Goal: Find contact information: Find contact information

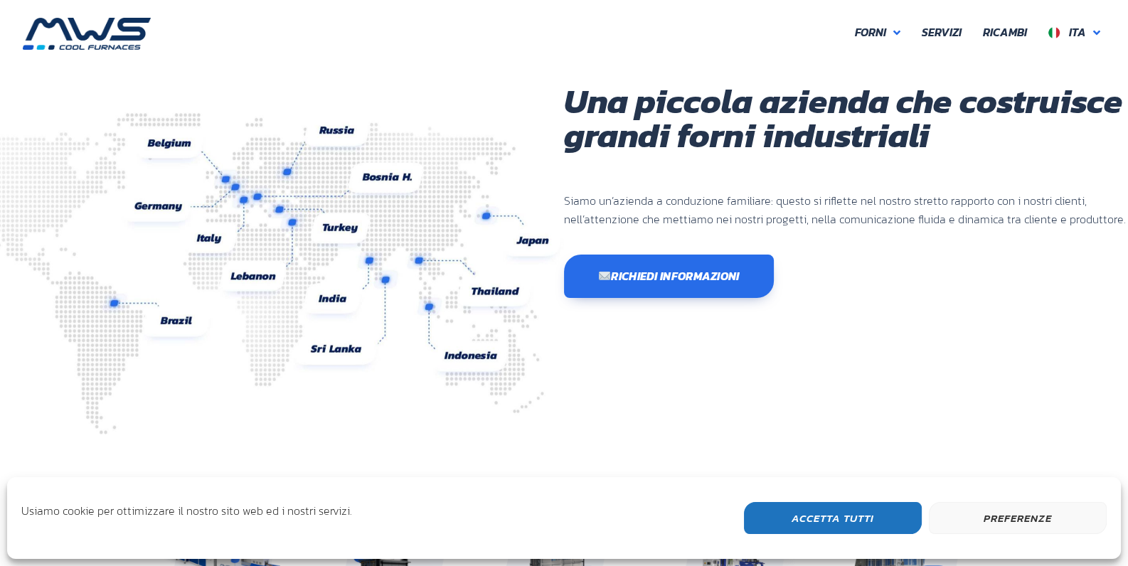
scroll to position [378, 853]
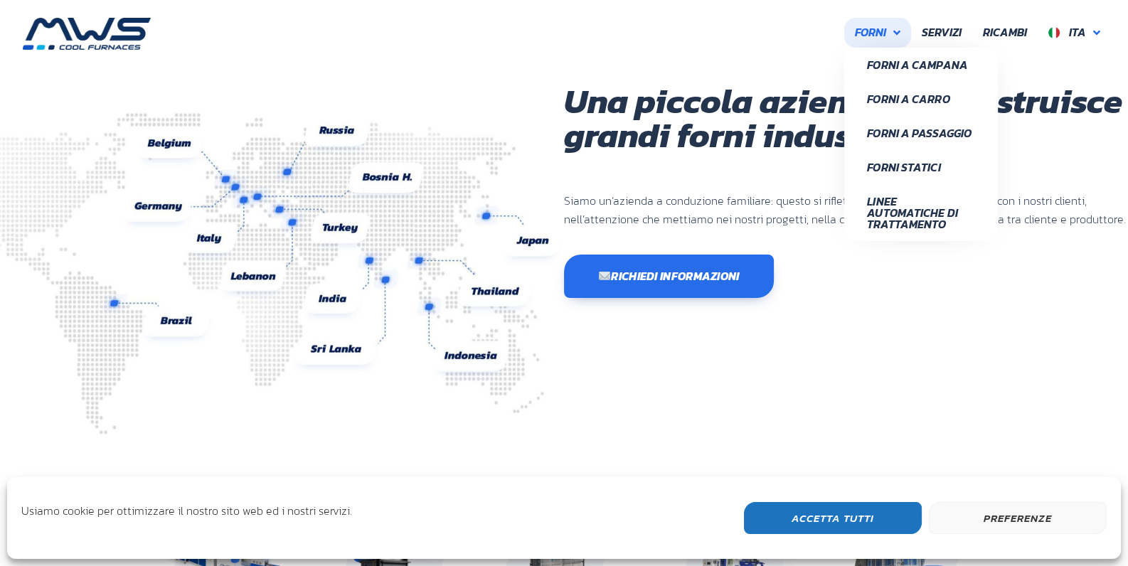
click at [901, 39] on link "Forni" at bounding box center [877, 33] width 67 height 30
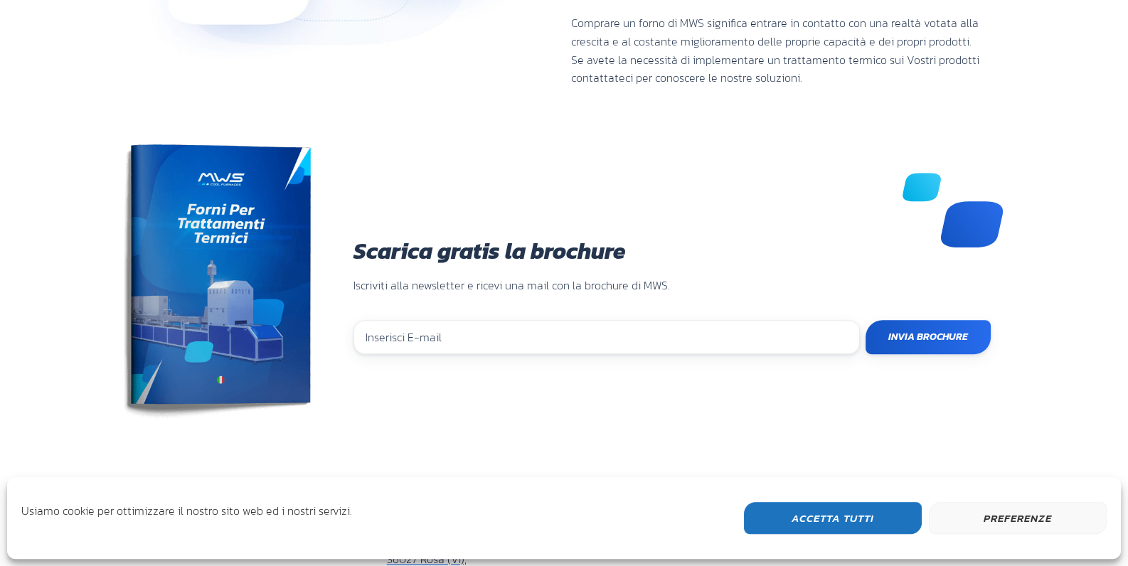
scroll to position [1171, 0]
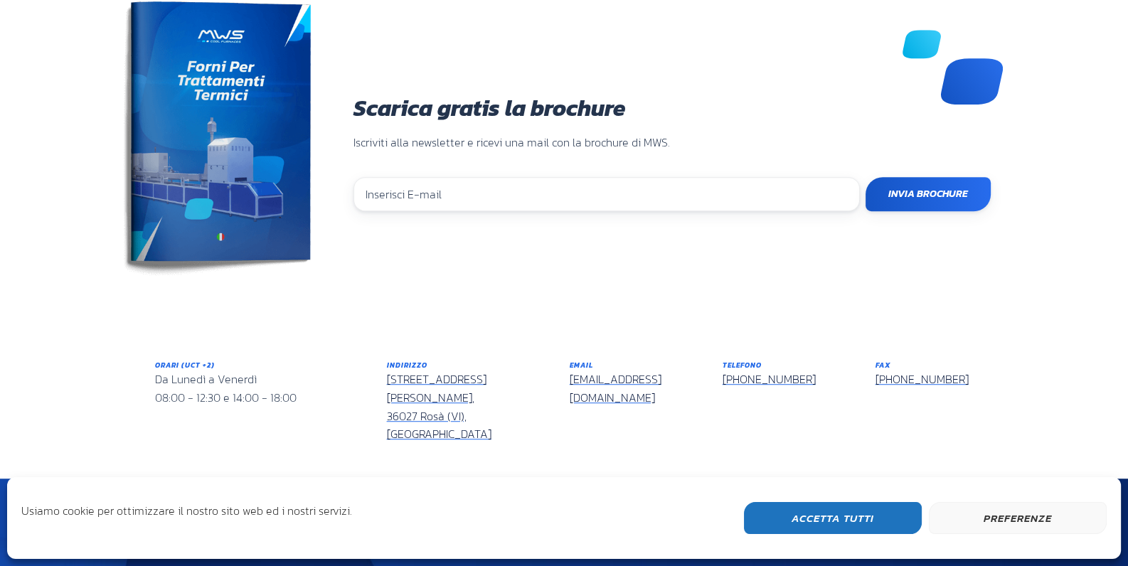
drag, startPoint x: 717, startPoint y: 343, endPoint x: 1047, endPoint y: 365, distance: 330.6
click at [1047, 365] on section "Orari (UCT +2) Da Lunedì a [DATE] 08:00 - 12:30 e 14:00 - 18:00 Indirizzo [STRE…" at bounding box center [564, 401] width 1128 height 153
click at [717, 349] on div "Telefono [PHONE_NUMBER]" at bounding box center [788, 401] width 153 height 105
drag, startPoint x: 714, startPoint y: 321, endPoint x: 1047, endPoint y: 380, distance: 338.7
click at [1047, 380] on section "Orari (UCT +2) Da Lunedì a [DATE] 08:00 - 12:30 e 14:00 - 18:00 Indirizzo [STRE…" at bounding box center [564, 401] width 1128 height 153
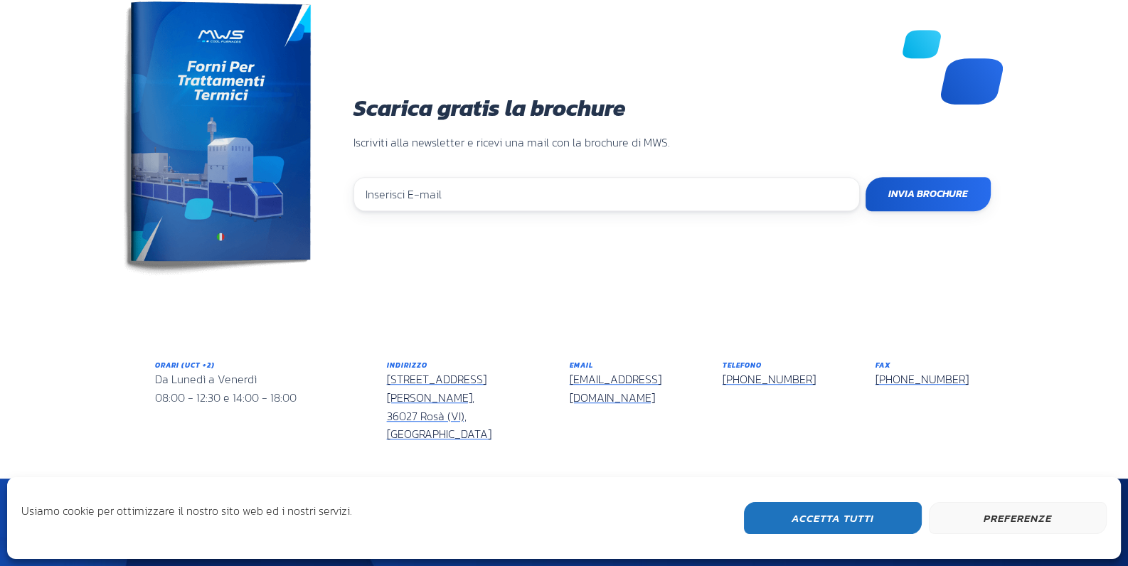
copy div "Telefono [PHONE_NUMBER] Fax [PHONE_NUMBER]"
drag, startPoint x: 669, startPoint y: 338, endPoint x: 566, endPoint y: 350, distance: 103.8
click at [566, 350] on div "Email [EMAIL_ADDRESS][DOMAIN_NAME]" at bounding box center [635, 401] width 153 height 105
drag, startPoint x: 565, startPoint y: 350, endPoint x: 585, endPoint y: 350, distance: 19.9
copy link "[EMAIL_ADDRESS][DOMAIN_NAME]"
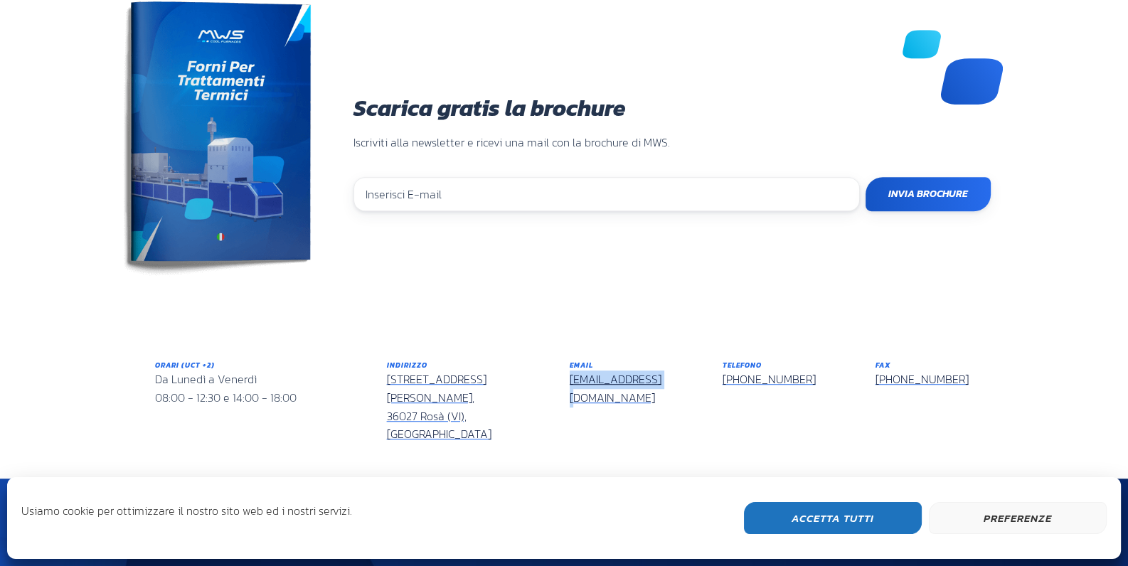
click at [1050, 526] on button "Preferenze" at bounding box center [1018, 518] width 178 height 32
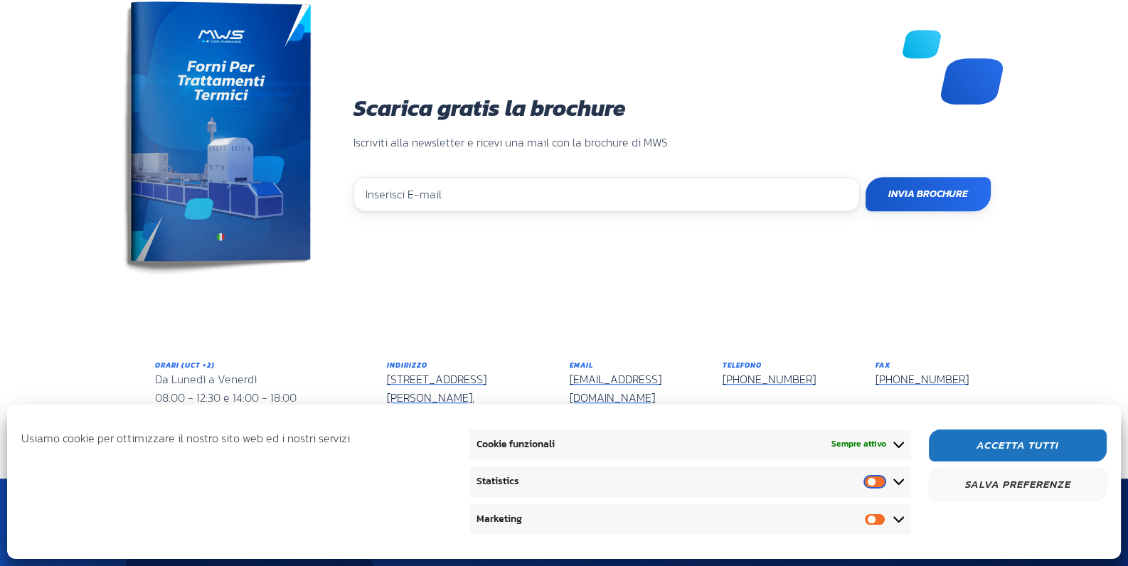
click at [877, 481] on input "Statistics" at bounding box center [879, 481] width 28 height 14
checkbox input "false"
click at [878, 521] on input "Marketing" at bounding box center [879, 519] width 28 height 14
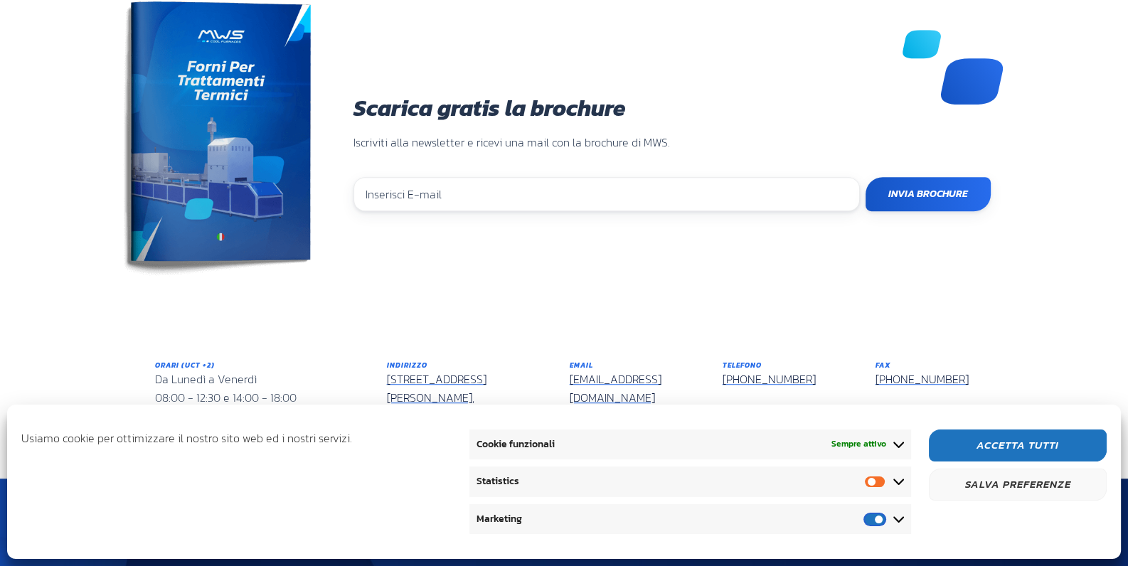
checkbox input "false"
click at [1008, 477] on button "Salva preferenze" at bounding box center [1018, 485] width 178 height 32
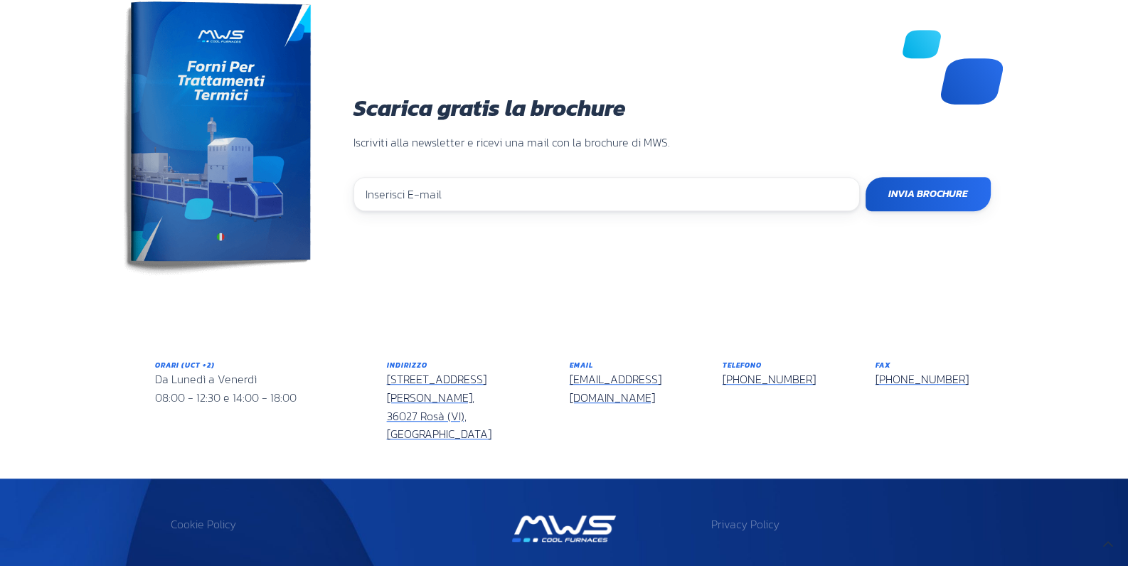
drag, startPoint x: 397, startPoint y: 532, endPoint x: 403, endPoint y: 538, distance: 9.1
drag, startPoint x: 403, startPoint y: 538, endPoint x: 351, endPoint y: 539, distance: 52.6
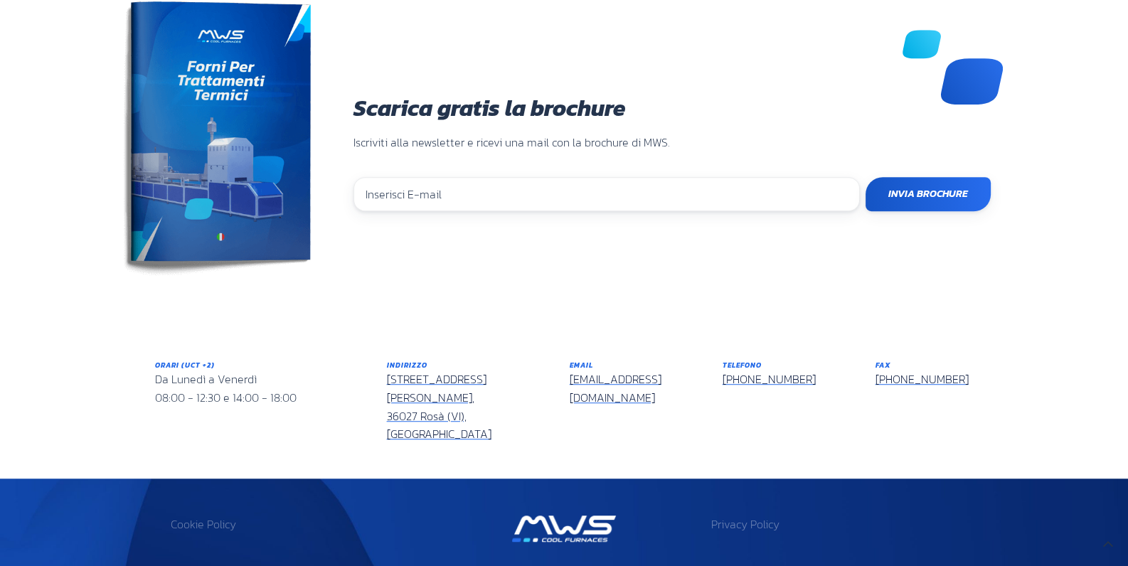
copy p "02949400242"
